Goal: Transaction & Acquisition: Purchase product/service

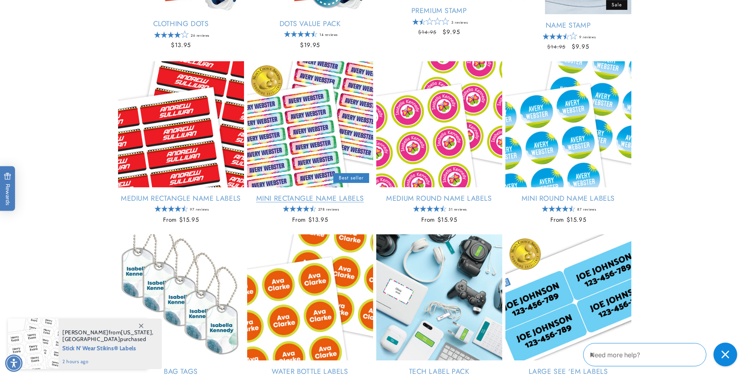
scroll to position [474, 0]
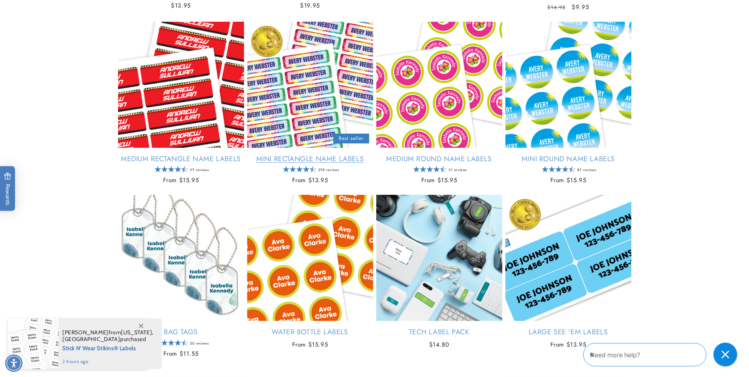
click at [289, 158] on link "Mini Rectangle Name Labels" at bounding box center [310, 158] width 126 height 9
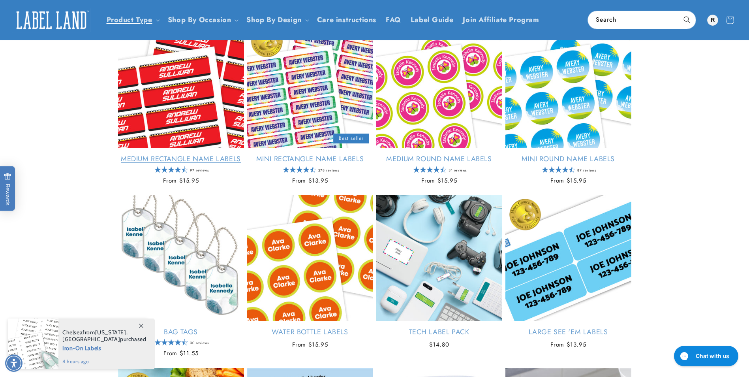
click at [214, 158] on link "Medium Rectangle Name Labels" at bounding box center [181, 158] width 126 height 9
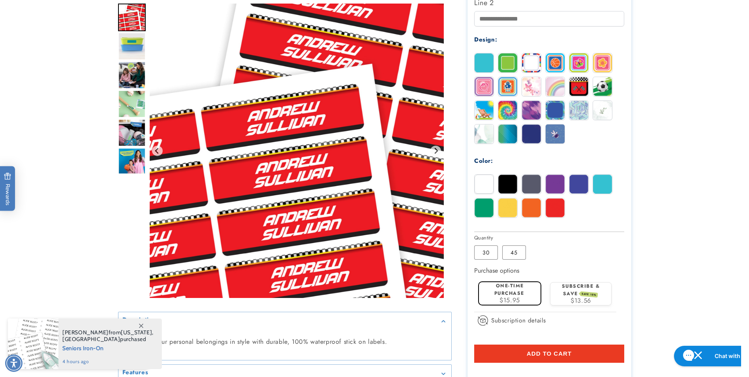
scroll to position [434, 0]
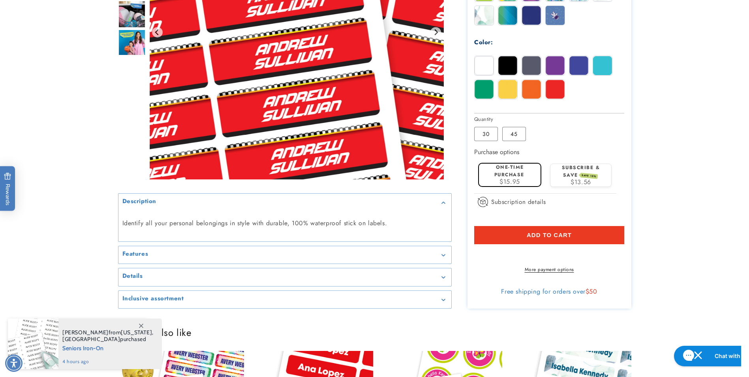
click at [173, 258] on div "Features" at bounding box center [284, 255] width 325 height 6
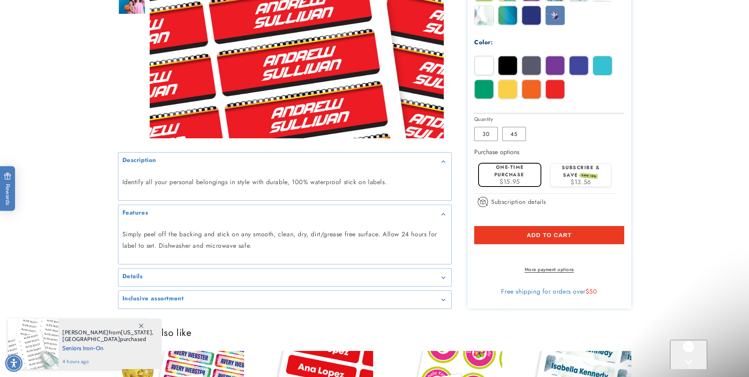
scroll to position [0, 0]
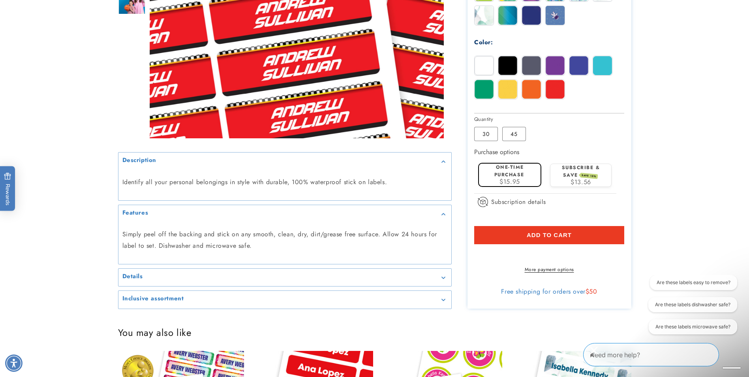
click at [196, 280] on summary "Details" at bounding box center [284, 277] width 333 height 18
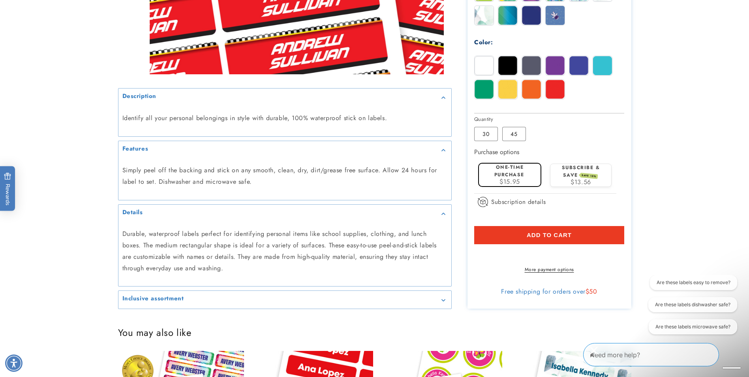
click at [211, 302] on div "Inclusive assortment" at bounding box center [284, 300] width 325 height 6
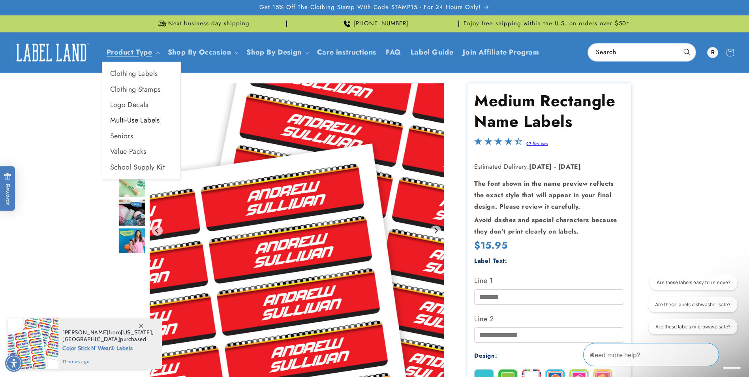
click at [142, 118] on link "Multi-Use Labels" at bounding box center [141, 120] width 78 height 15
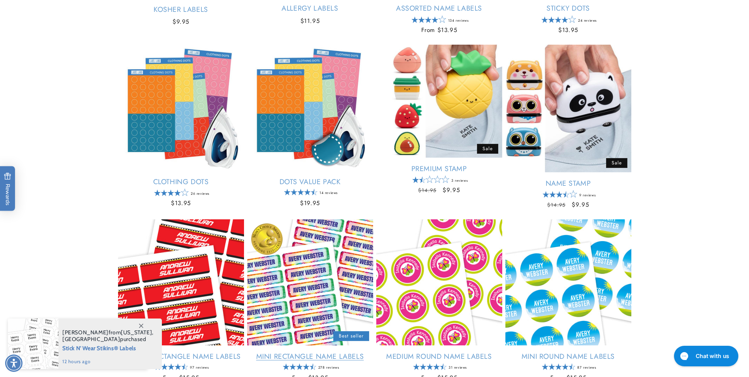
scroll to position [355, 0]
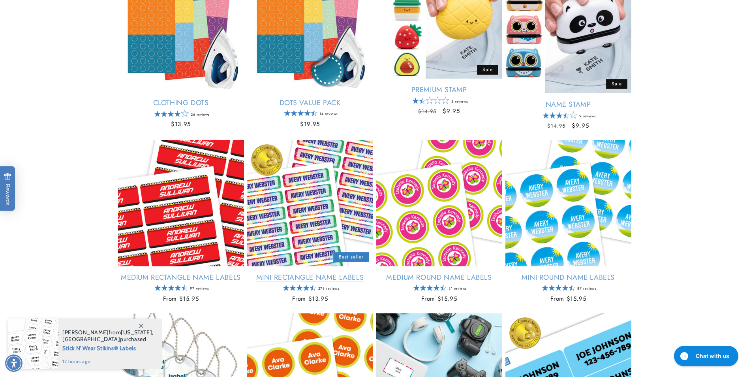
click at [324, 275] on link "Mini Rectangle Name Labels" at bounding box center [310, 277] width 126 height 9
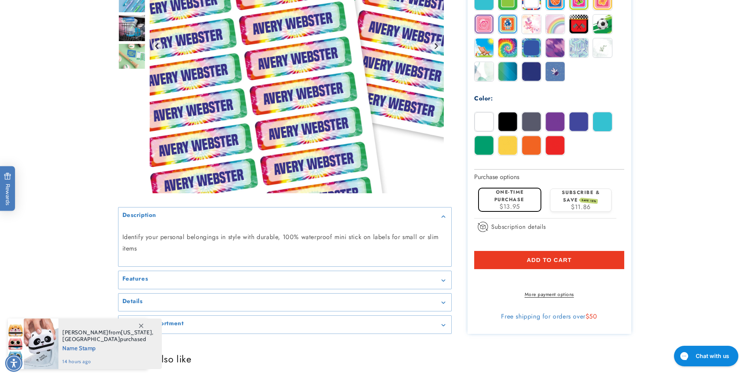
scroll to position [474, 0]
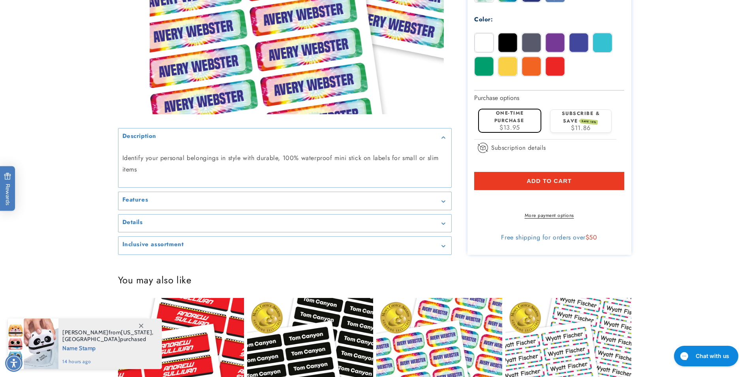
click at [197, 248] on div "Inclusive assortment" at bounding box center [284, 245] width 325 height 6
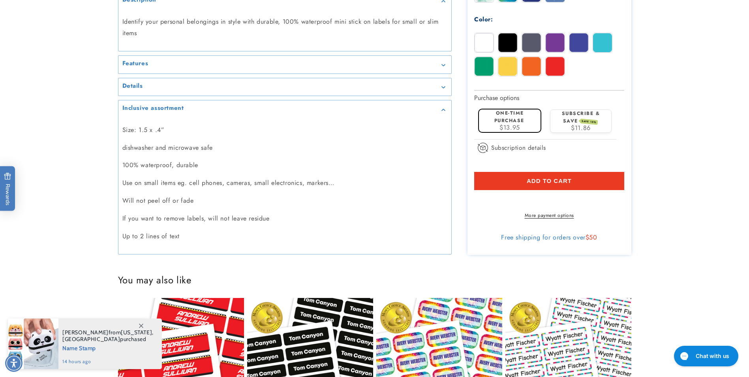
click at [232, 248] on div "Size: 1.5 x .4” dishwasher and microwave safe 100% waterproof, durable Use on s…" at bounding box center [284, 183] width 333 height 130
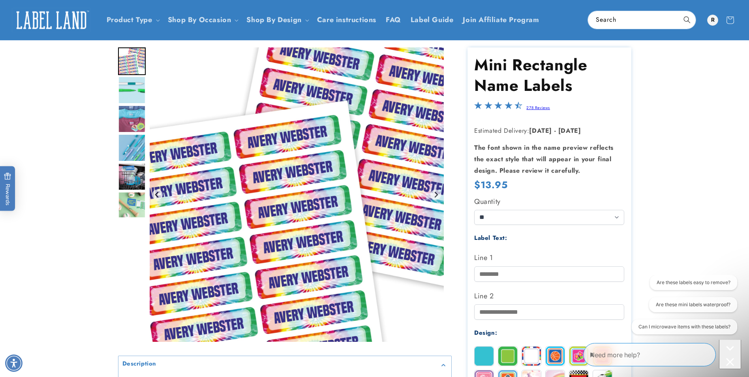
scroll to position [158, 0]
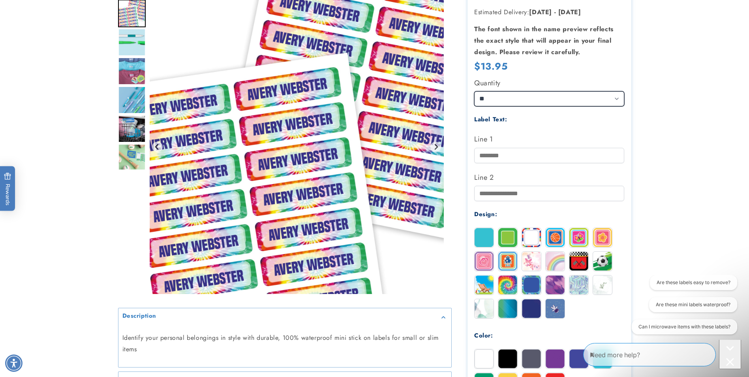
click at [524, 92] on select "** ** **" at bounding box center [549, 98] width 150 height 15
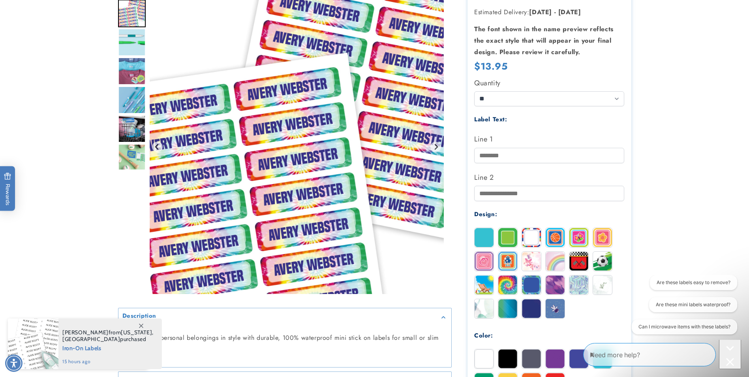
click at [545, 73] on div "Regular price $13.95 Regular price Sale price $13.95 Unit price / per Sale Sold…" at bounding box center [549, 67] width 150 height 15
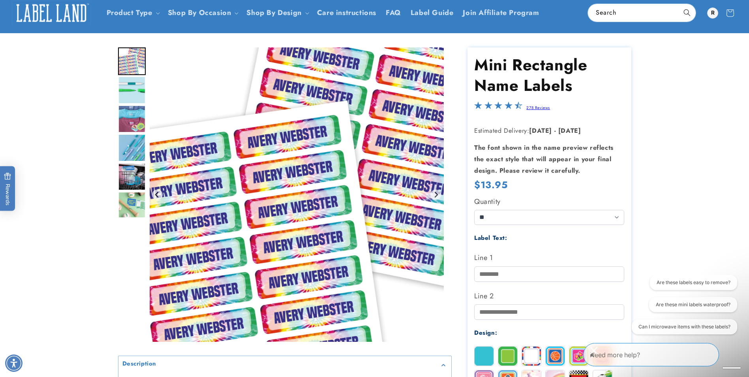
scroll to position [79, 0]
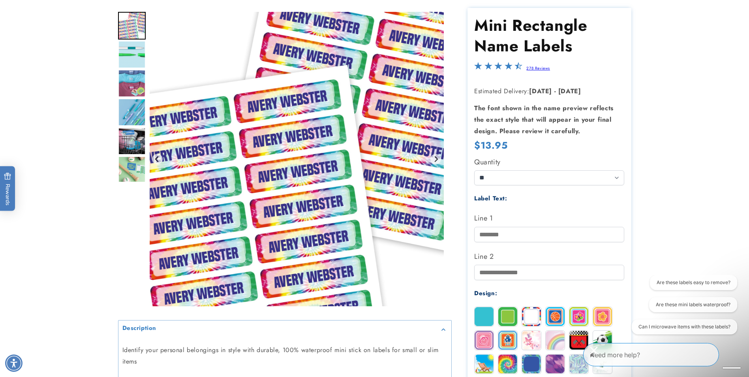
click at [131, 139] on img "Go to slide 5" at bounding box center [132, 141] width 28 height 28
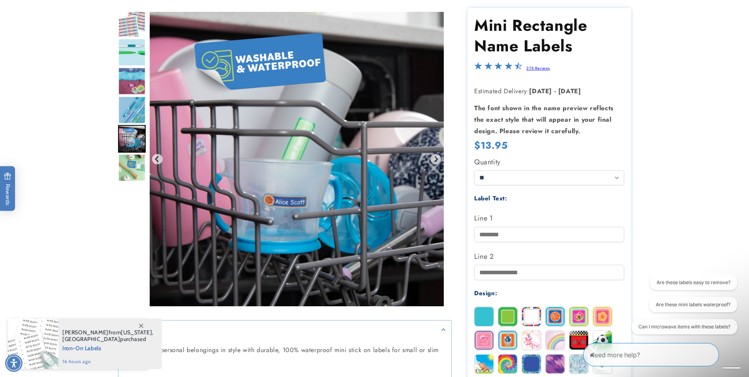
click at [122, 87] on img "Go to slide 3" at bounding box center [132, 81] width 28 height 28
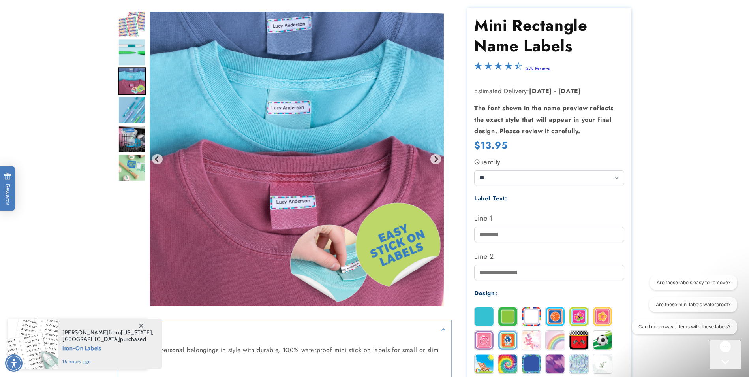
click at [127, 53] on img "Go to slide 2" at bounding box center [132, 52] width 28 height 28
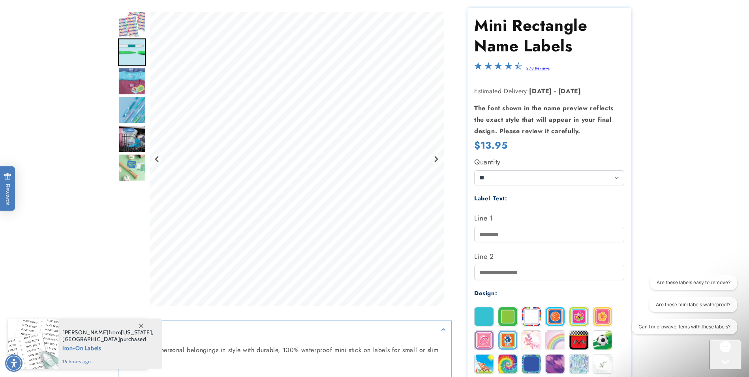
scroll to position [0, 0]
